Goal: Task Accomplishment & Management: Manage account settings

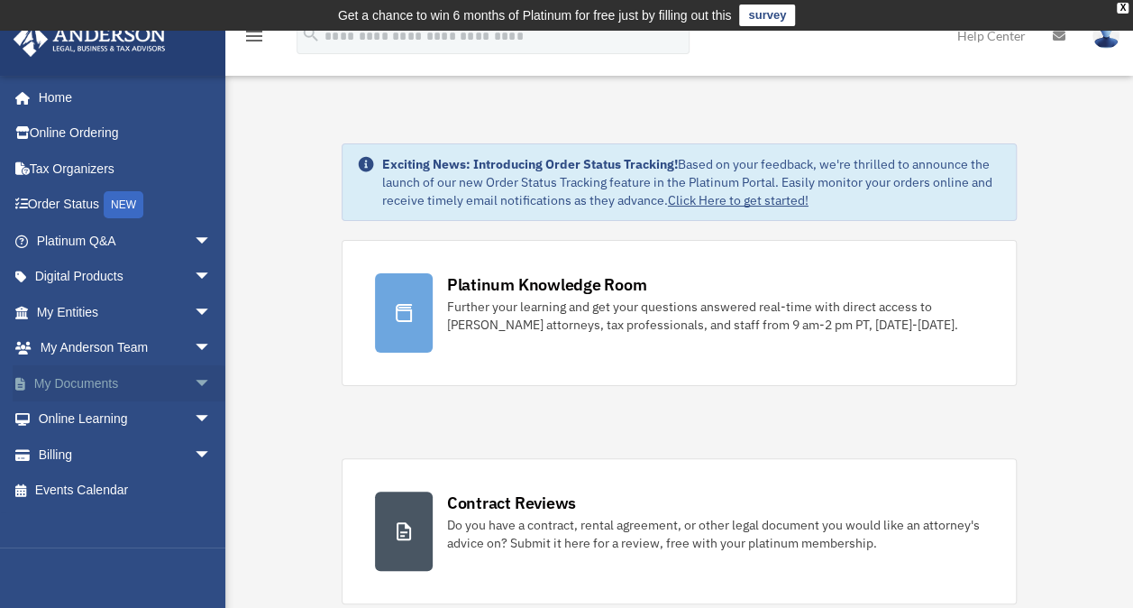
click at [101, 379] on link "My Documents arrow_drop_down" at bounding box center [126, 383] width 226 height 36
click at [194, 380] on span "arrow_drop_down" at bounding box center [212, 383] width 36 height 37
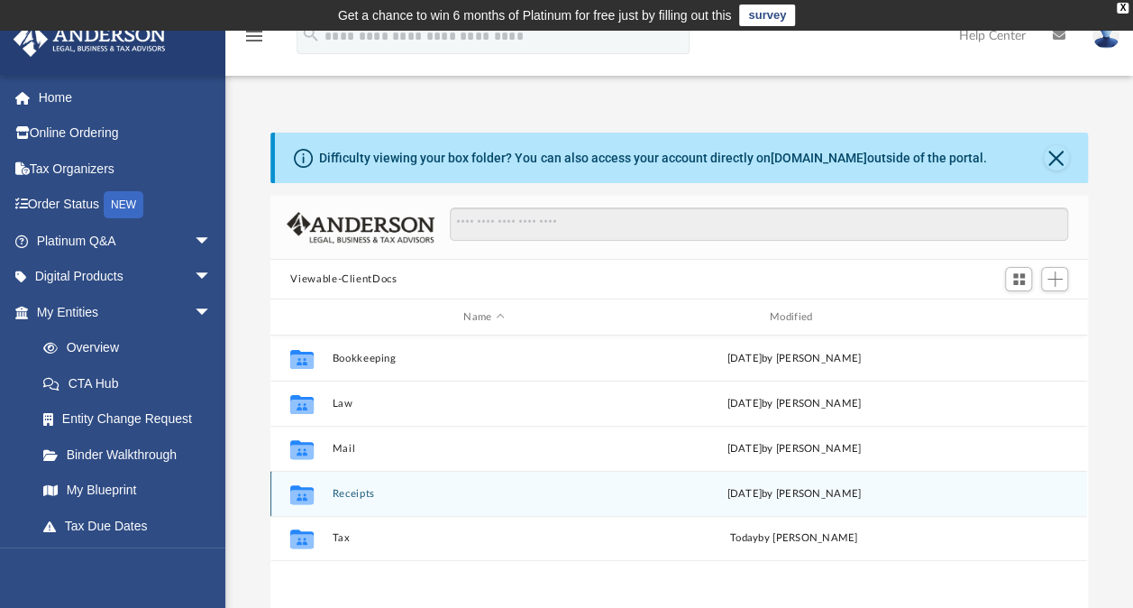
scroll to position [396, 802]
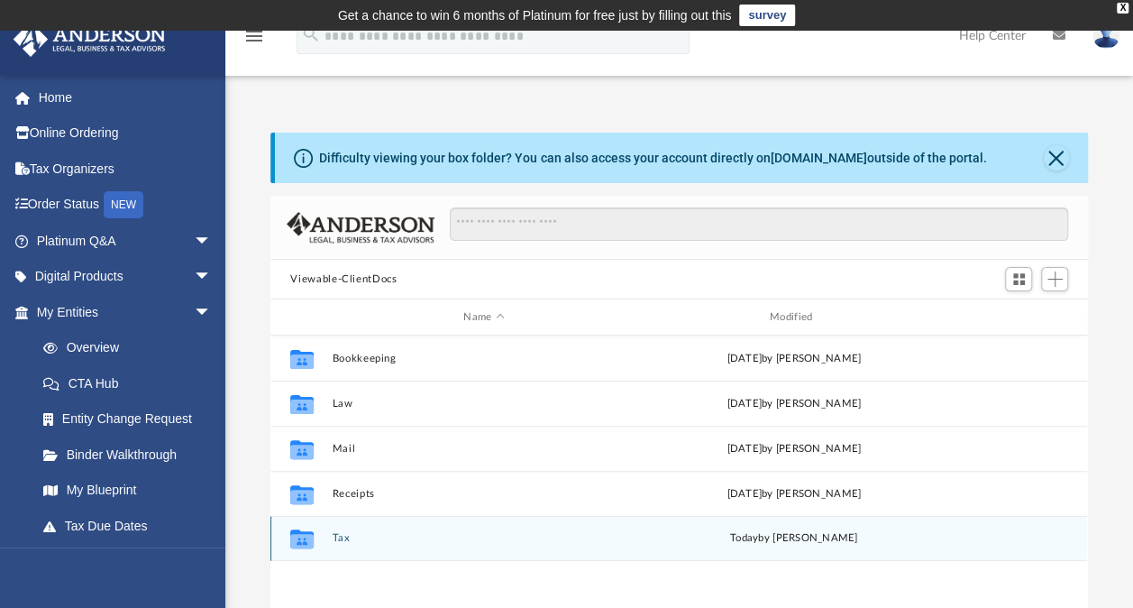
click at [355, 532] on button "Tax" at bounding box center [484, 538] width 303 height 12
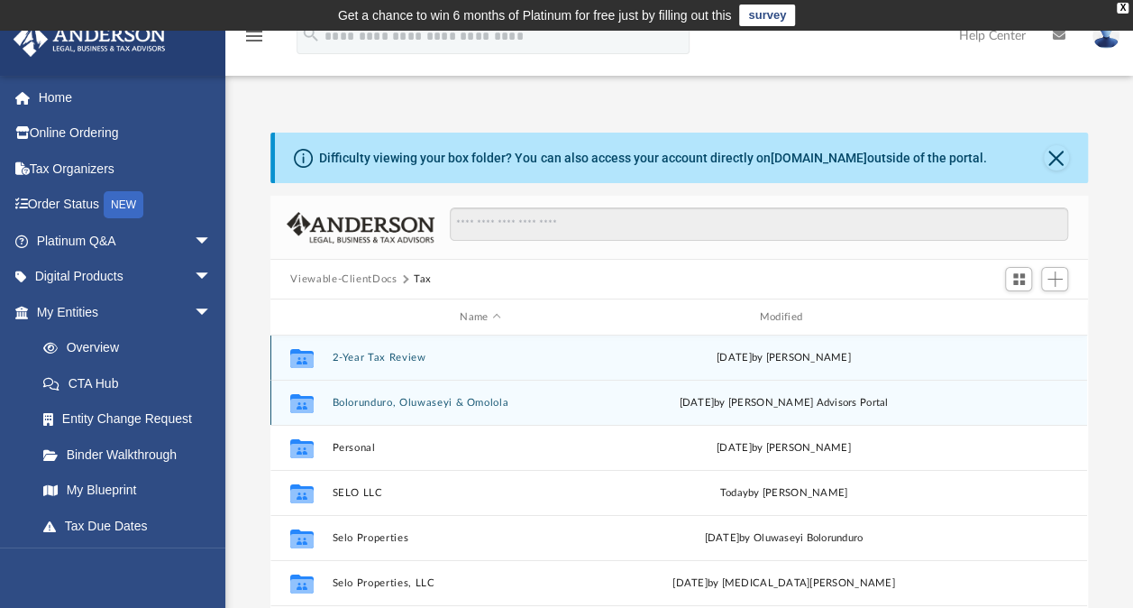
scroll to position [0, 0]
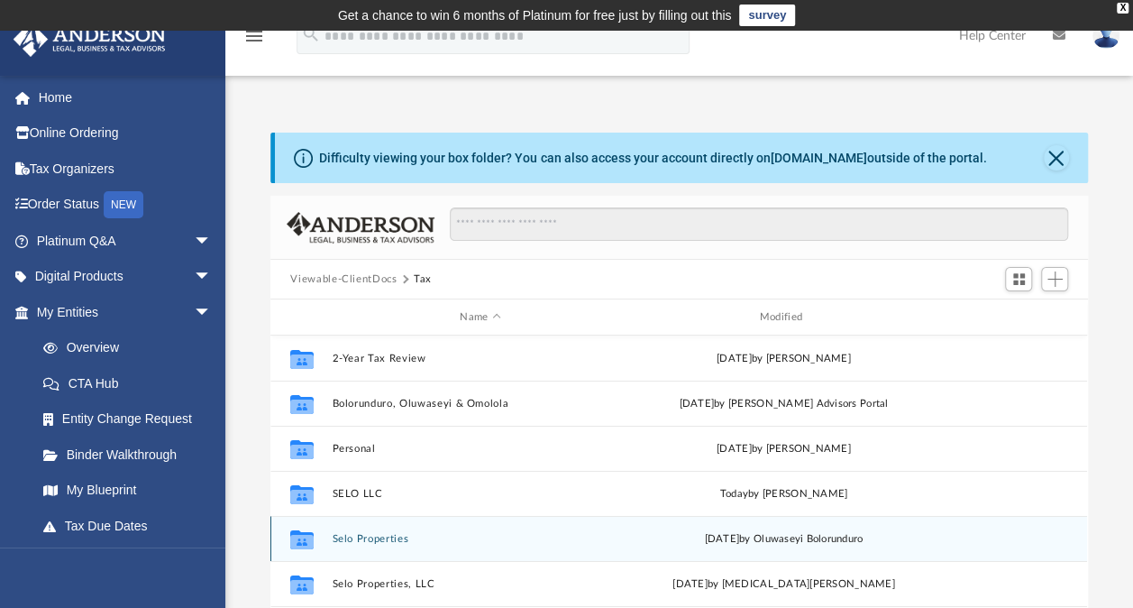
click at [384, 538] on button "Selo Properties" at bounding box center [481, 539] width 296 height 12
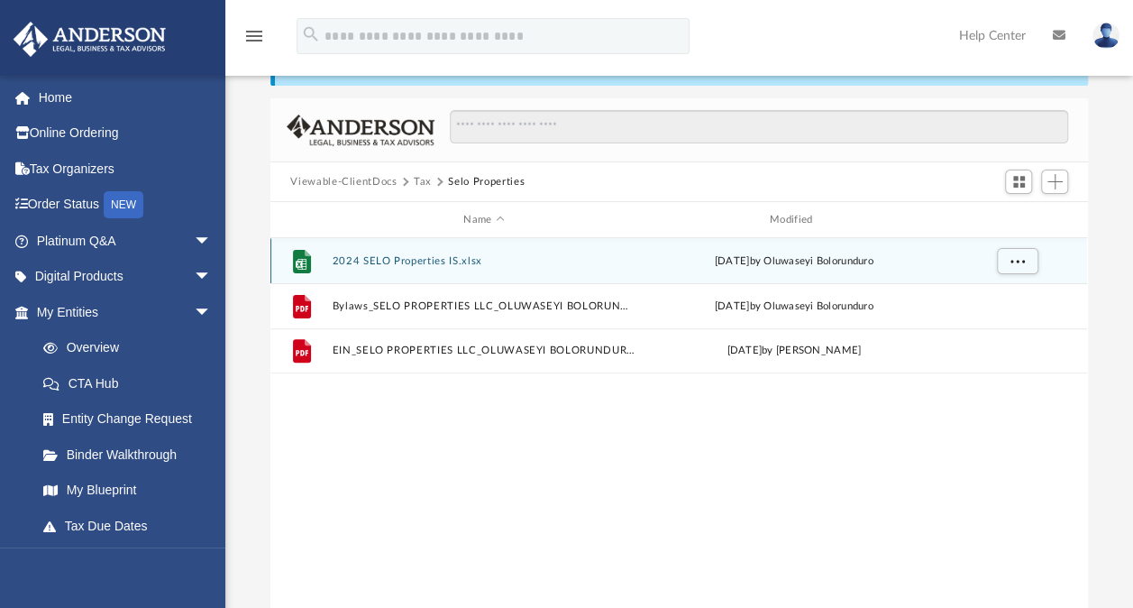
scroll to position [90, 0]
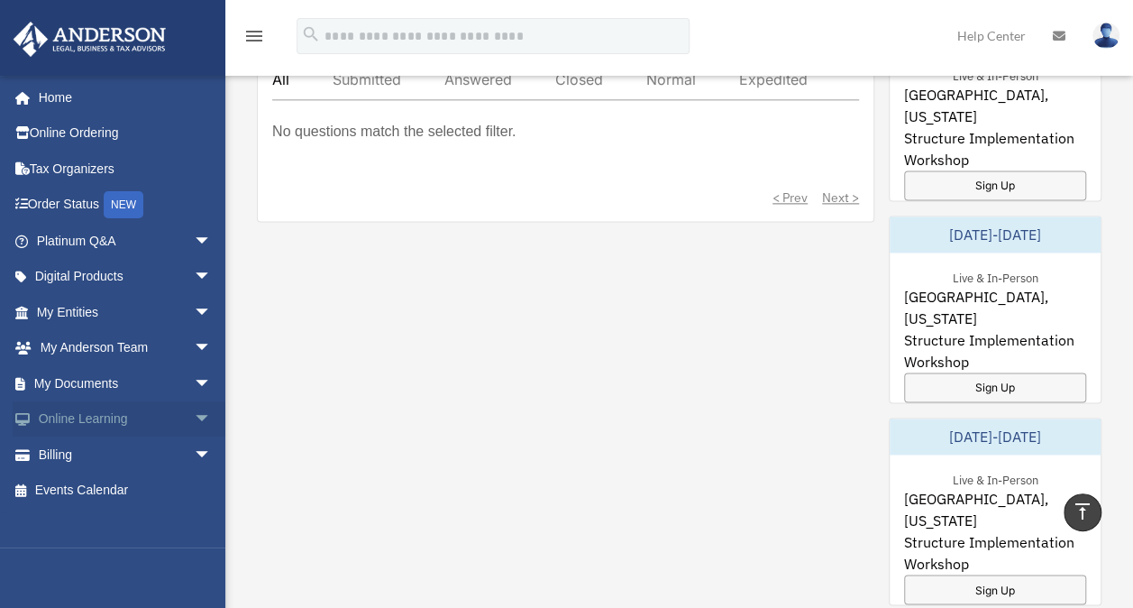
scroll to position [1082, 0]
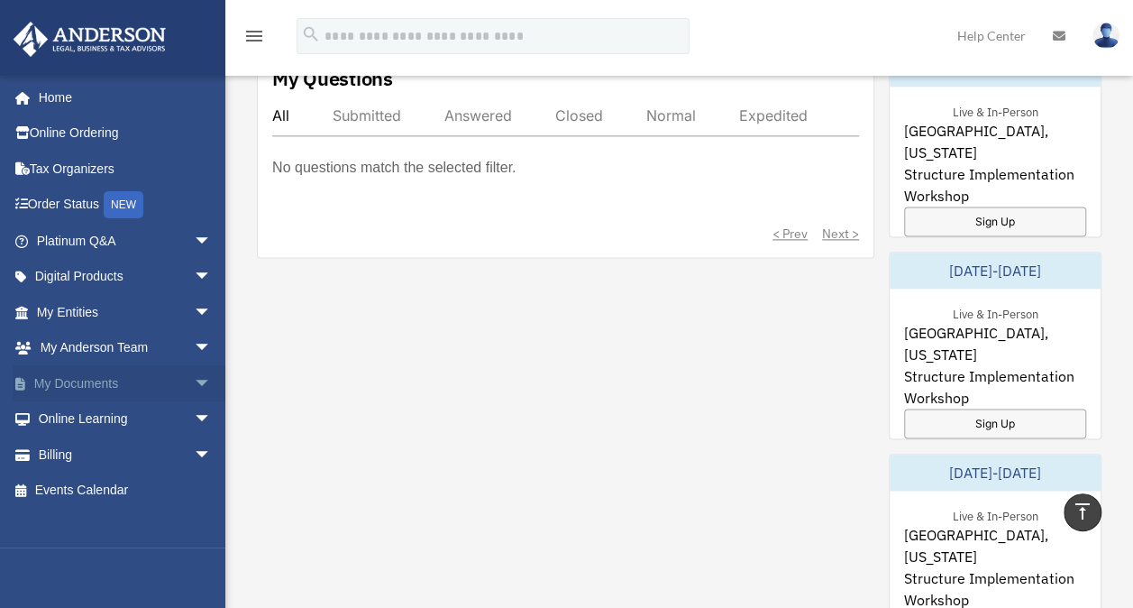
click at [194, 377] on span "arrow_drop_down" at bounding box center [212, 383] width 36 height 37
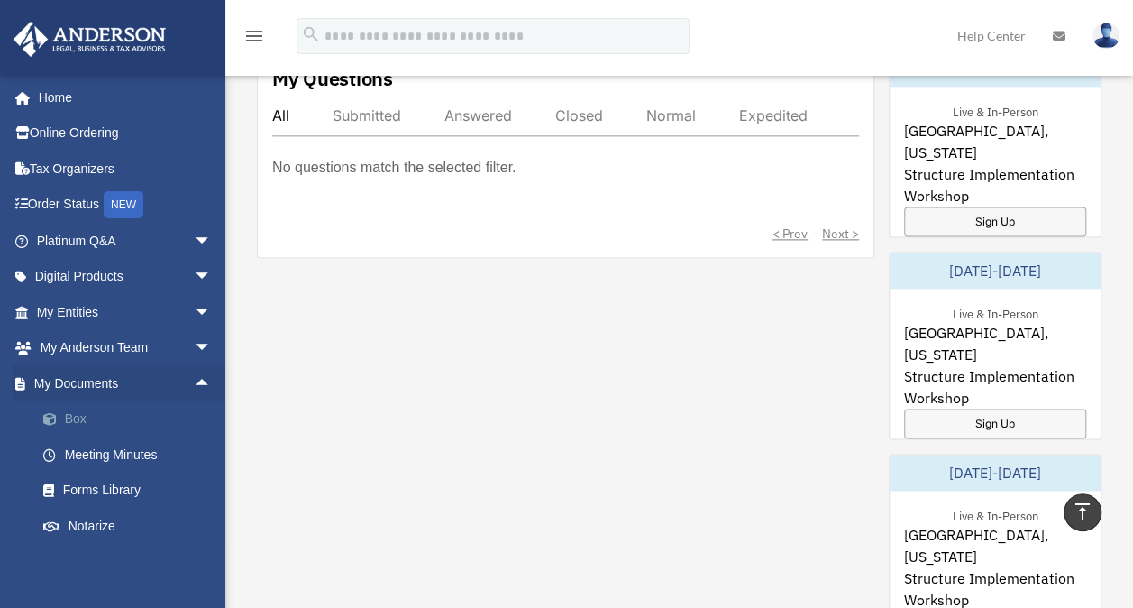
click at [112, 423] on link "Box" at bounding box center [132, 419] width 214 height 36
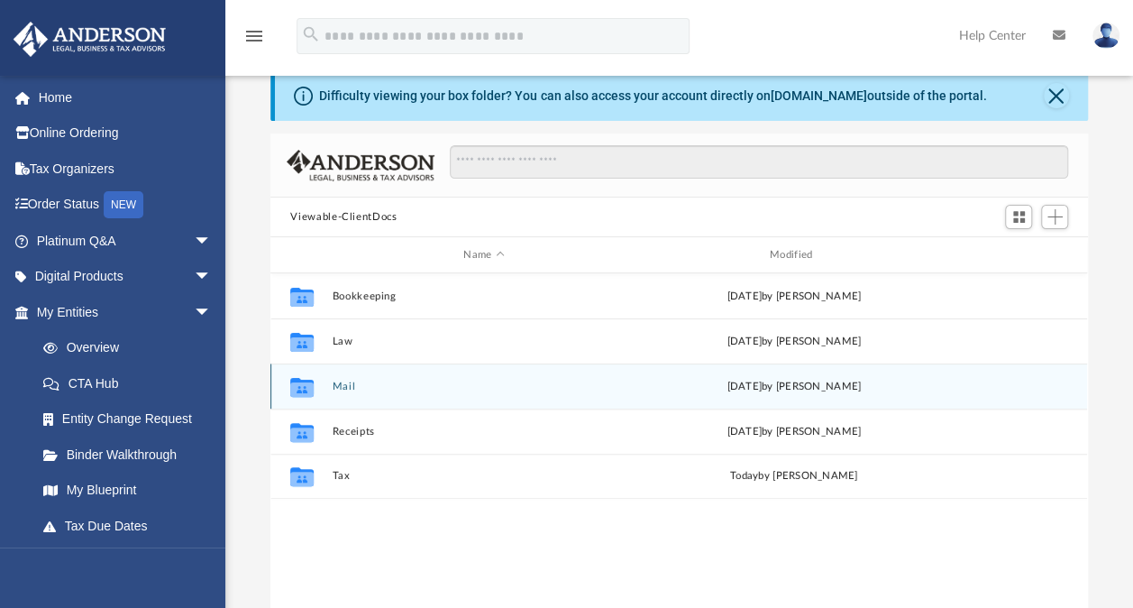
scroll to position [90, 0]
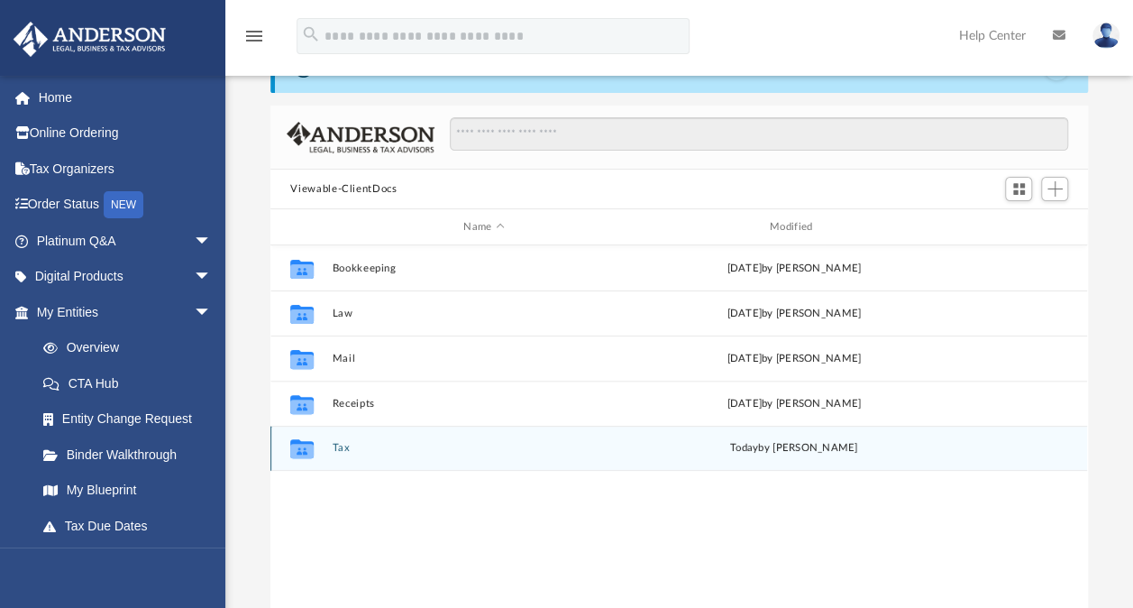
click at [334, 440] on div "Collaborated Folder Tax [DATE] by [PERSON_NAME]" at bounding box center [678, 447] width 817 height 45
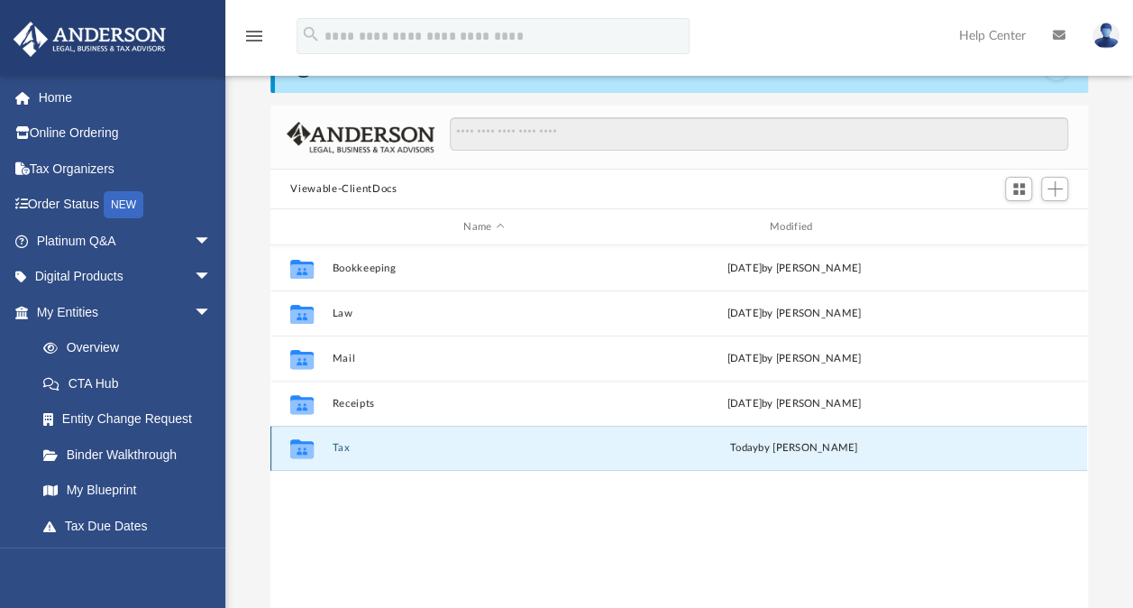
click at [337, 447] on button "Tax" at bounding box center [484, 448] width 303 height 12
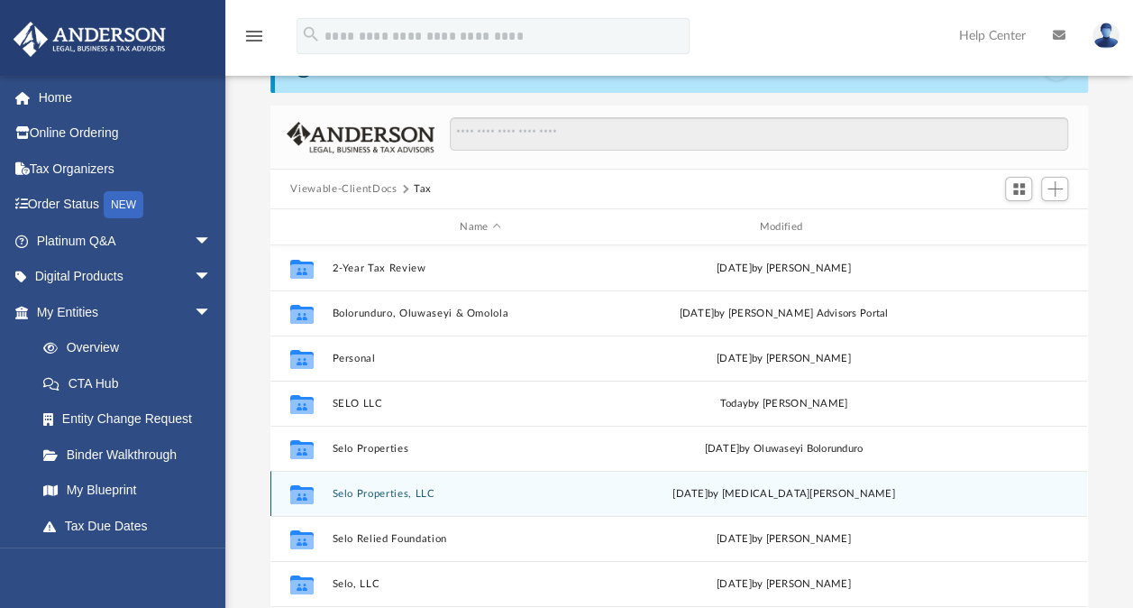
click at [394, 496] on button "Selo Properties, LLC" at bounding box center [481, 494] width 296 height 12
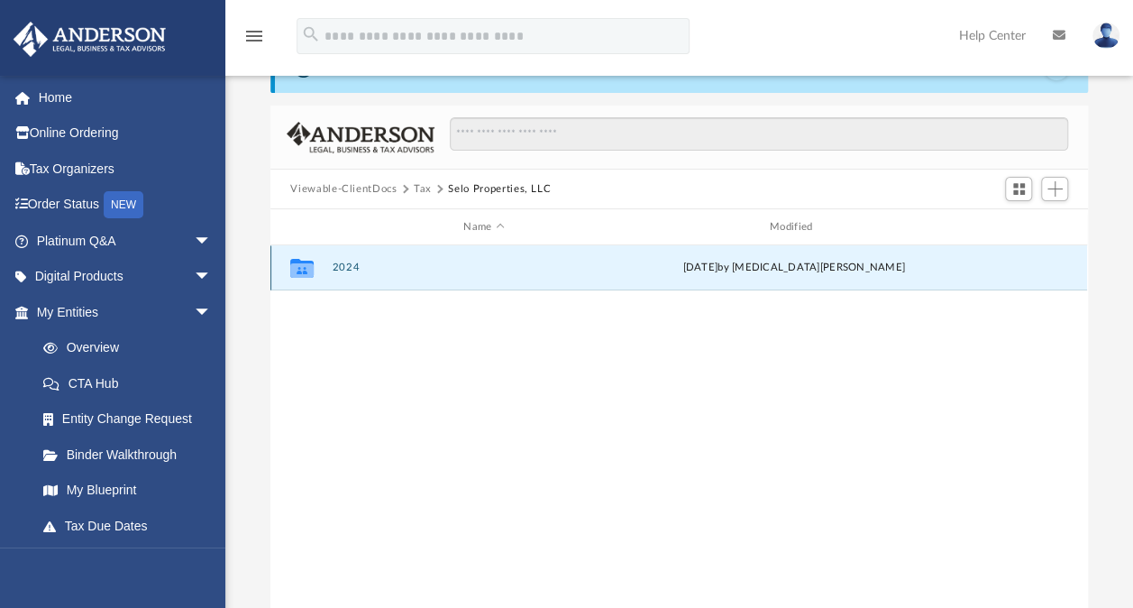
click at [339, 264] on button "2024" at bounding box center [484, 267] width 303 height 12
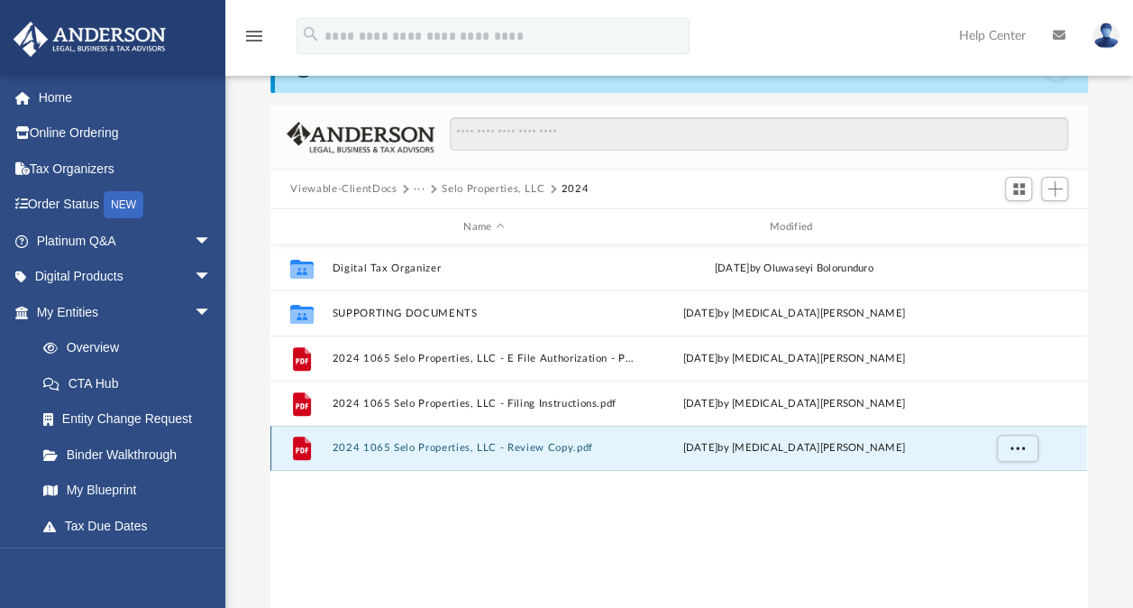
drag, startPoint x: 557, startPoint y: 445, endPoint x: 444, endPoint y: 446, distance: 112.7
click at [444, 446] on button "2024 1065 Selo Properties, LLC - Review Copy.pdf" at bounding box center [484, 448] width 303 height 12
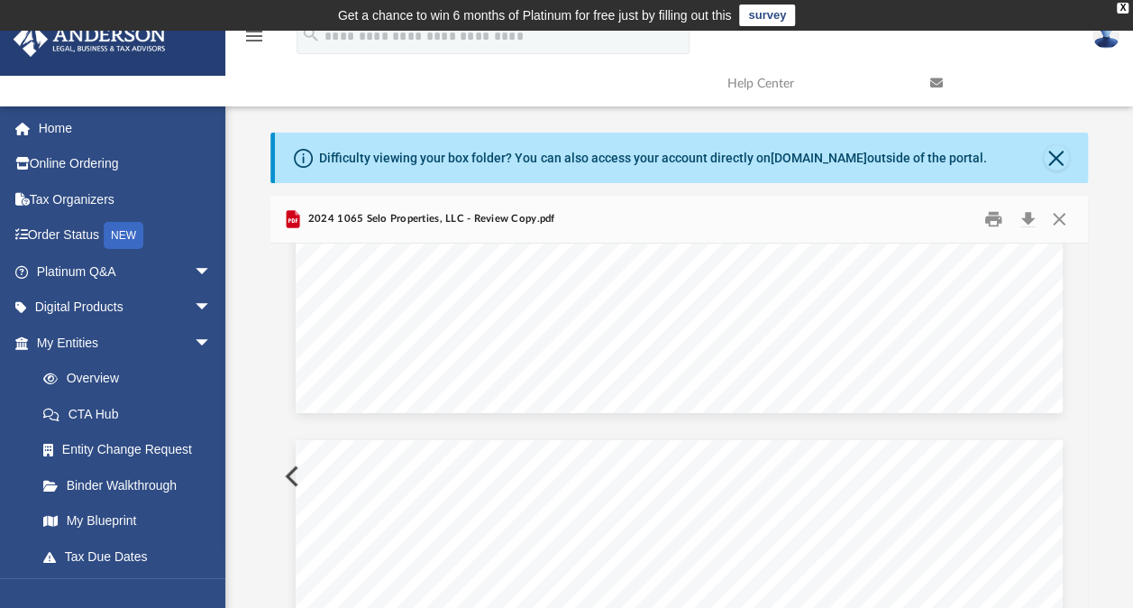
scroll to position [33441, 0]
